Goal: Browse casually

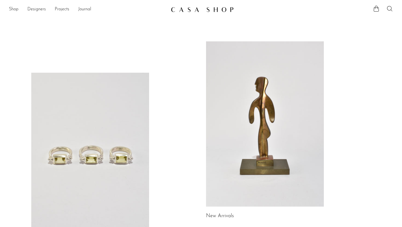
click at [249, 126] on link at bounding box center [265, 123] width 118 height 165
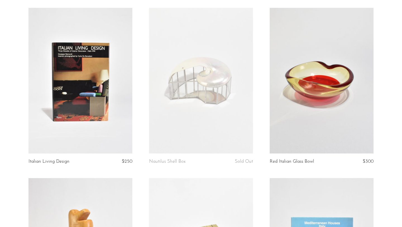
scroll to position [386, 0]
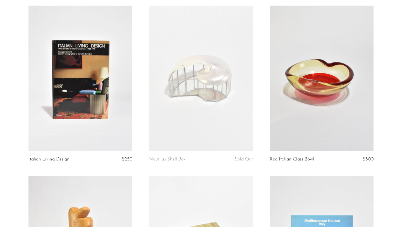
click at [191, 94] on link at bounding box center [201, 78] width 104 height 145
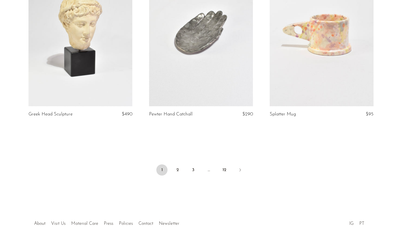
scroll to position [2011, 0]
